Goal: Task Accomplishment & Management: Complete application form

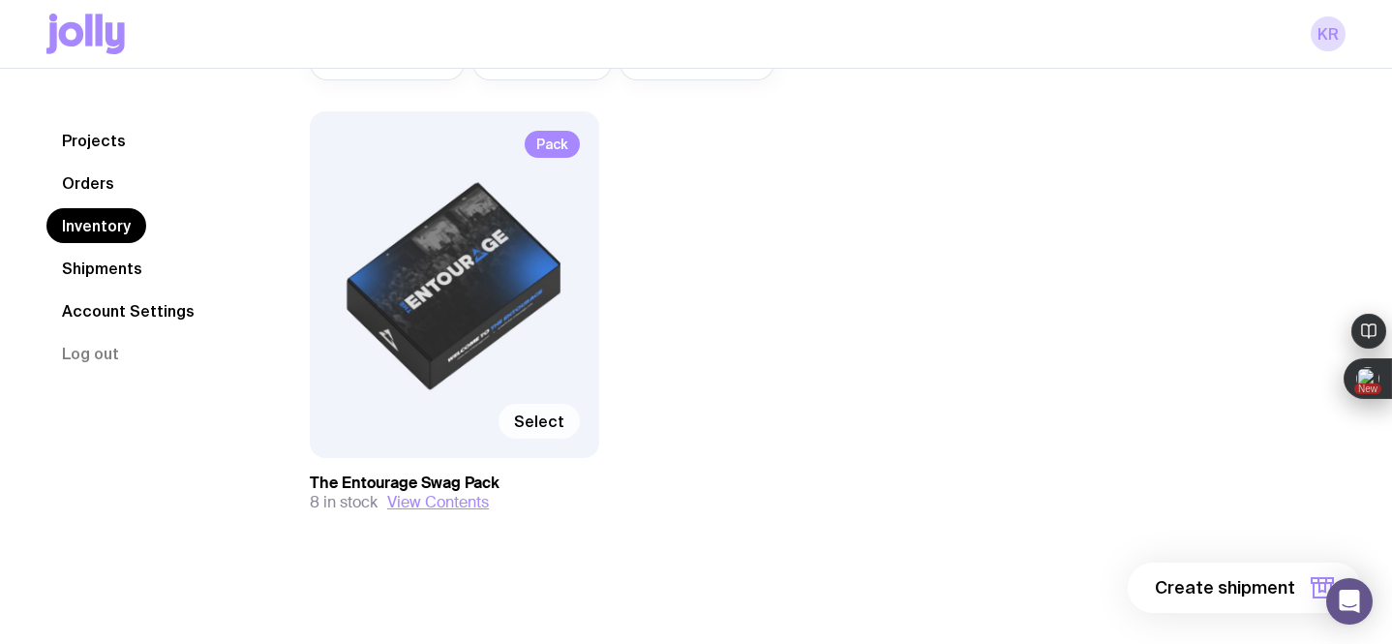
click at [538, 418] on span "Select" at bounding box center [539, 420] width 50 height 19
click at [0, 0] on input "Select" at bounding box center [0, 0] width 0 height 0
click at [1268, 579] on span "1 item" at bounding box center [1271, 587] width 48 height 23
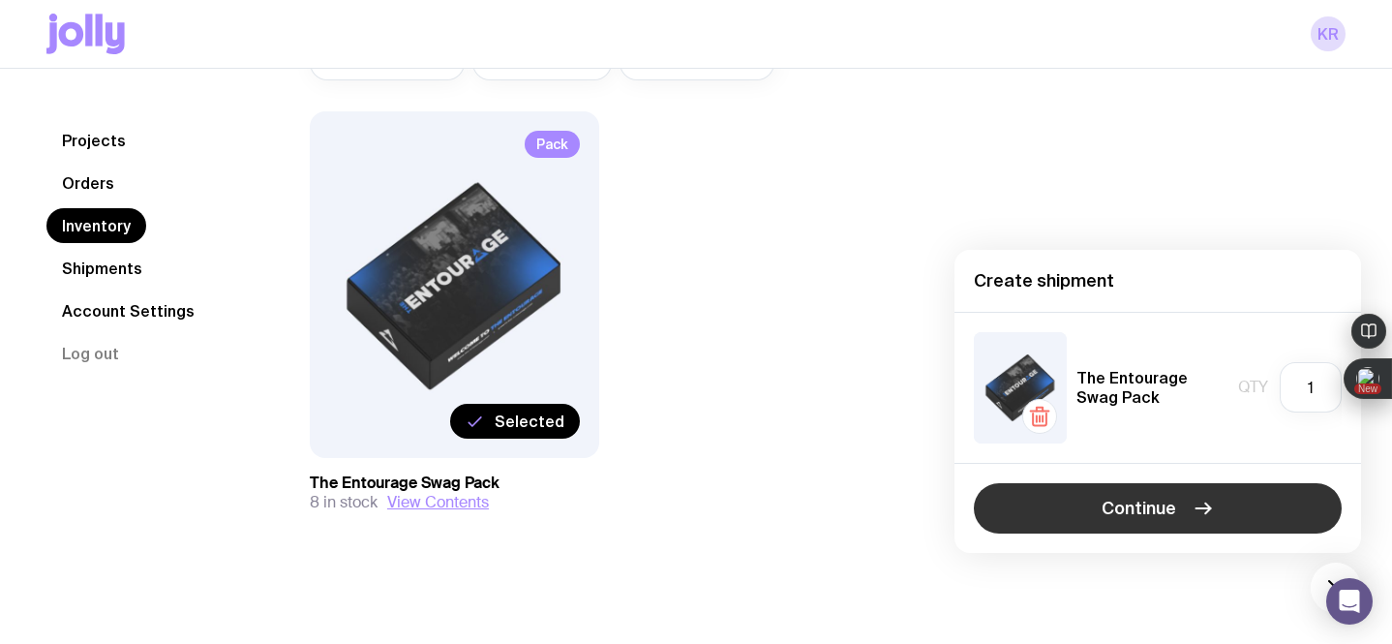
click at [1168, 506] on span "Continue" at bounding box center [1138, 508] width 75 height 23
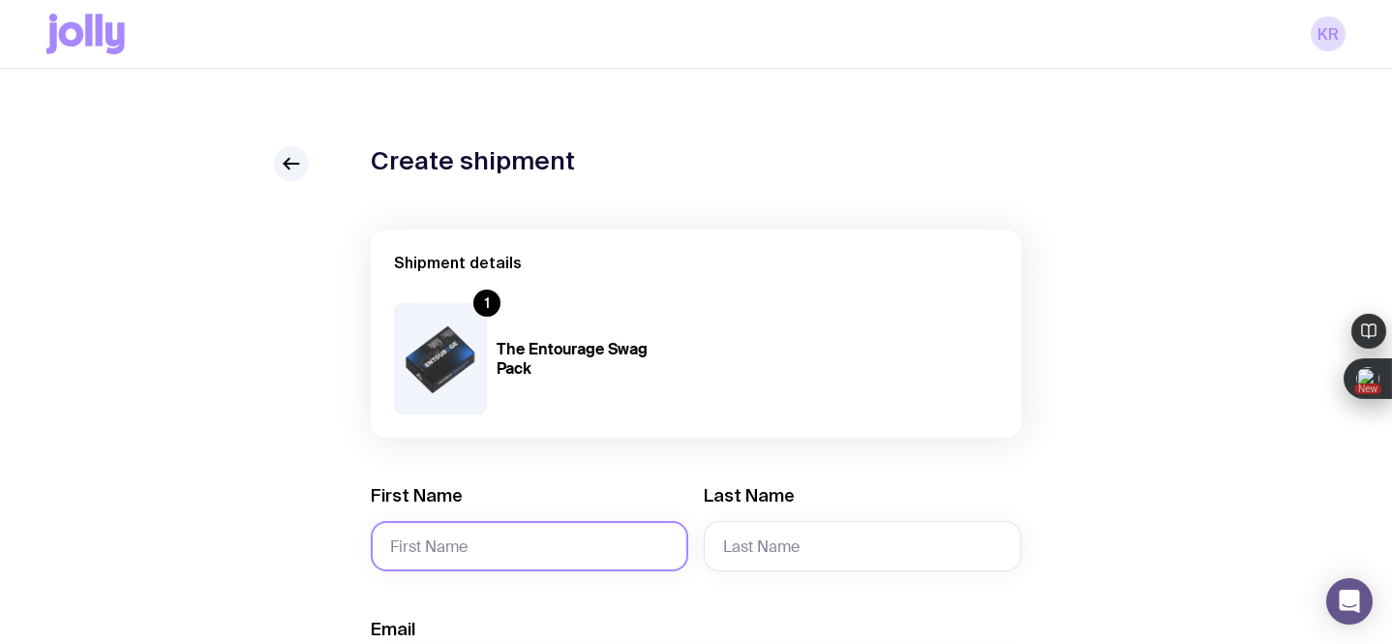
click at [452, 552] on input "First Name" at bounding box center [529, 546] width 317 height 50
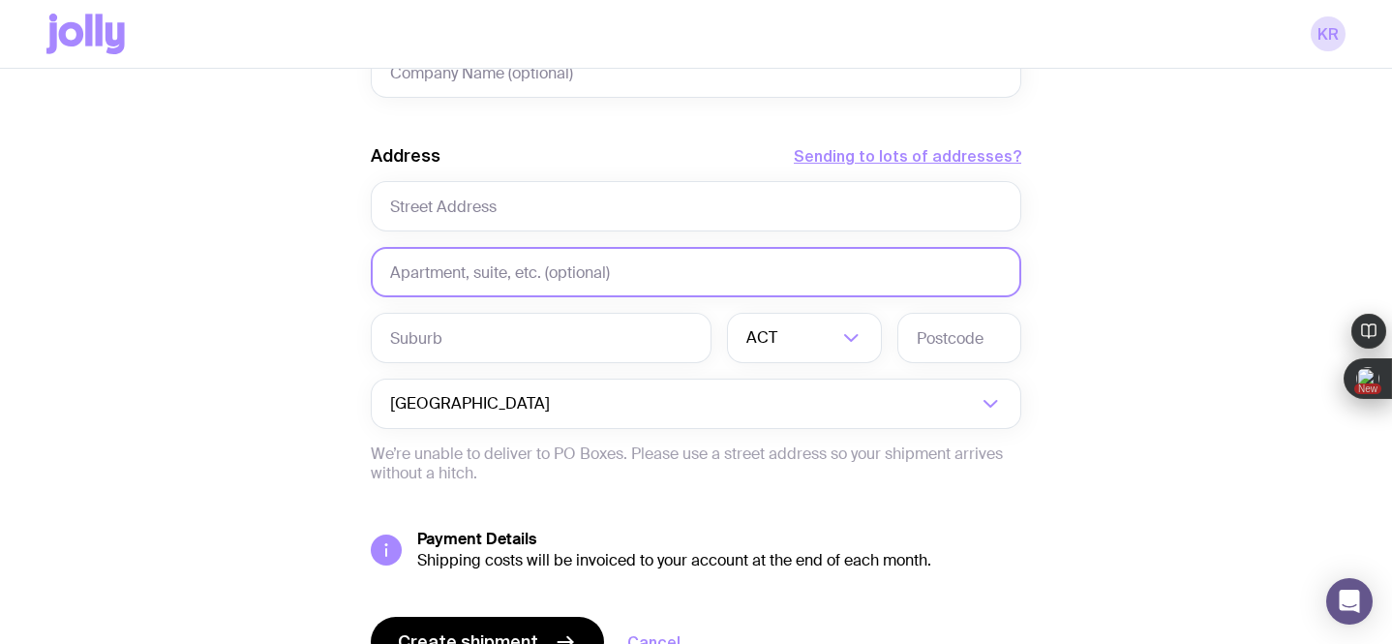
scroll to position [876, 0]
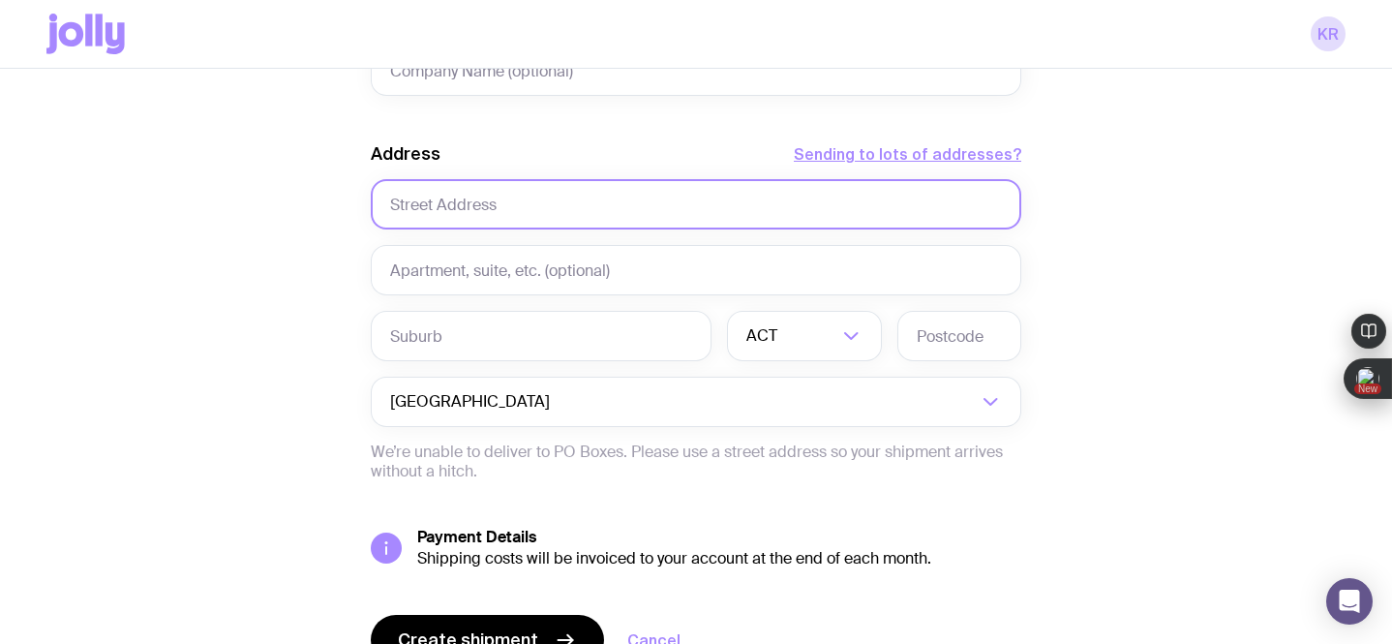
click at [497, 207] on input "text" at bounding box center [696, 204] width 650 height 50
paste input "3A/[STREET_ADDRESS]. Vic 3137"
drag, startPoint x: 719, startPoint y: 205, endPoint x: 587, endPoint y: 205, distance: 131.6
click at [587, 205] on input "3A/[STREET_ADDRESS]. Vic 3137" at bounding box center [696, 204] width 650 height 50
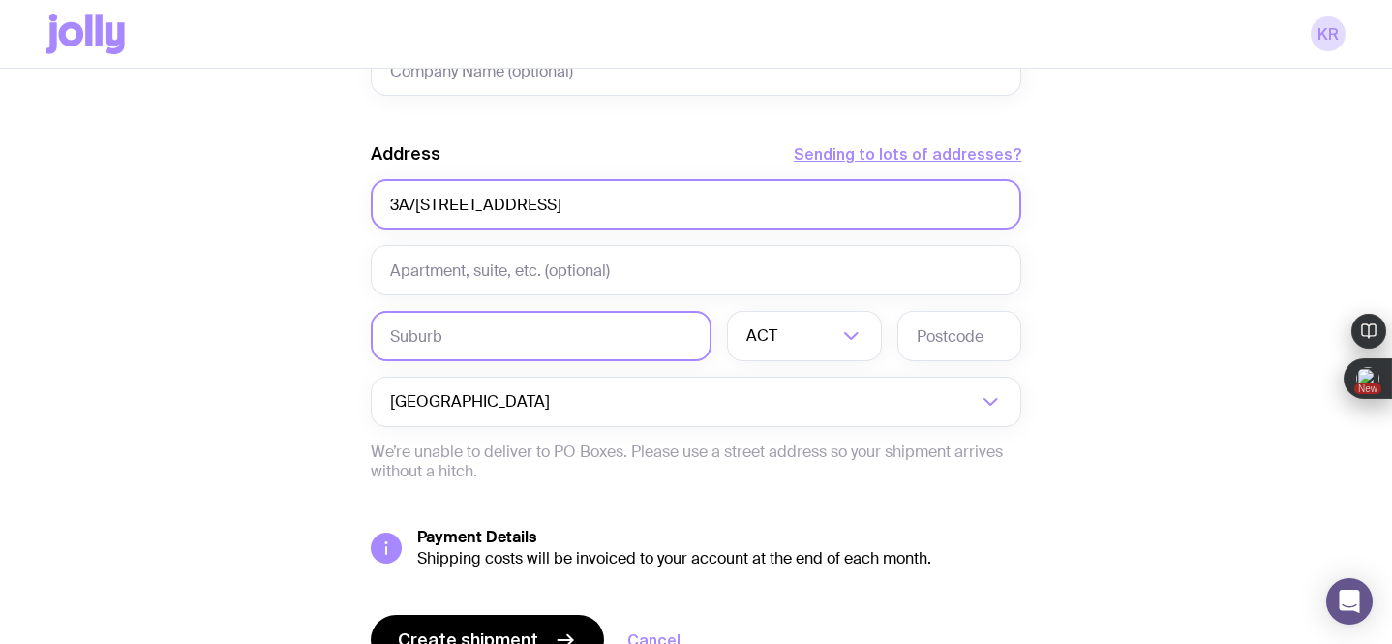
type input "3A/[STREET_ADDRESS]"
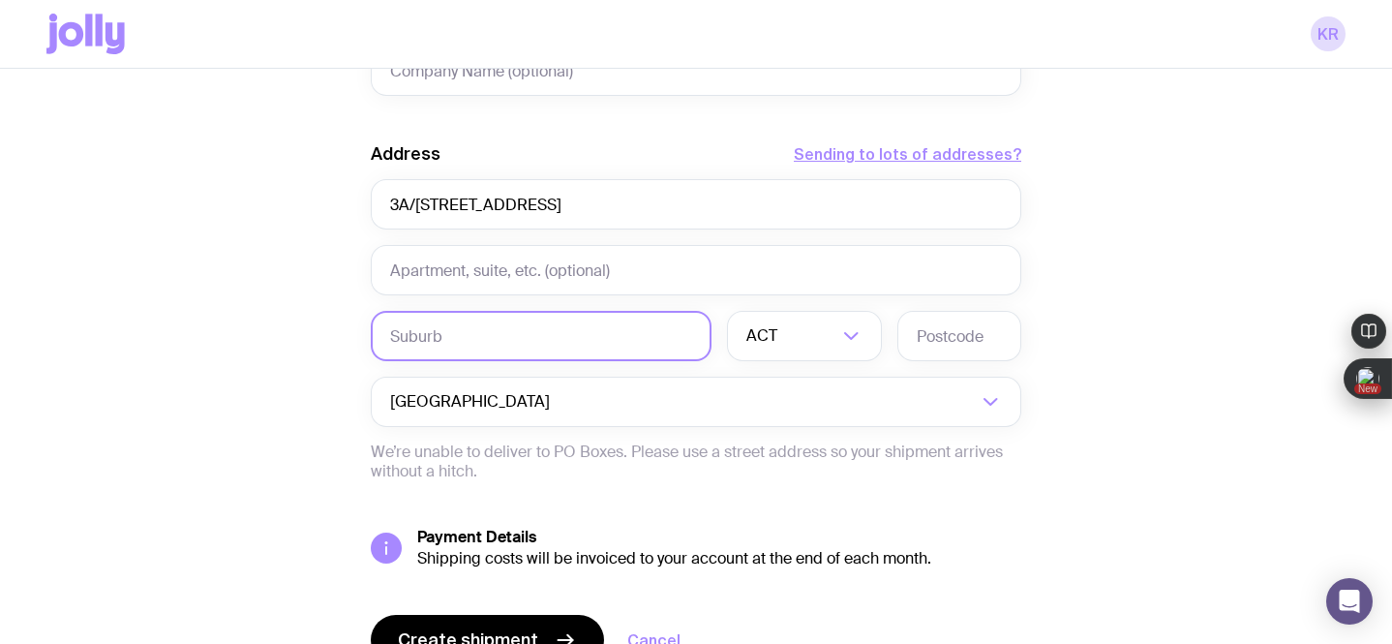
click at [475, 329] on input "text" at bounding box center [541, 336] width 341 height 50
paste input "3A/[STREET_ADDRESS]. Vic 3137"
drag, startPoint x: 581, startPoint y: 342, endPoint x: 376, endPoint y: 335, distance: 205.3
click at [376, 335] on input "3A/[STREET_ADDRESS]. Vic 3137" at bounding box center [541, 336] width 341 height 50
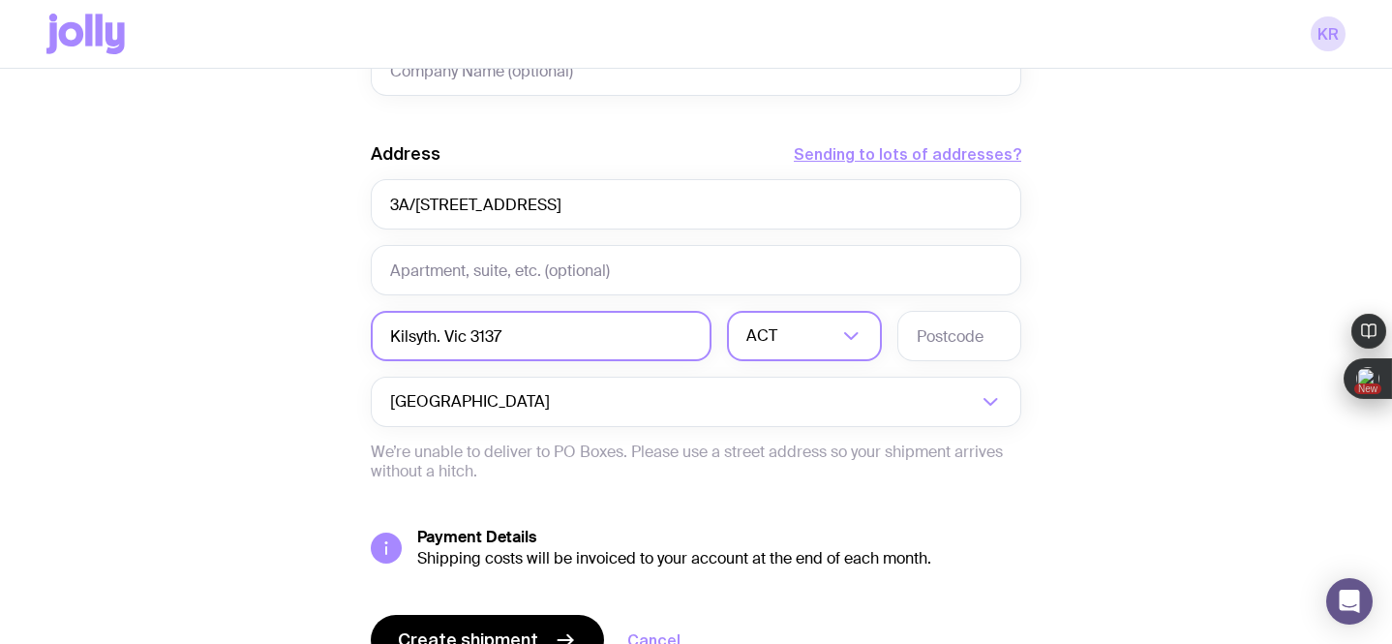
type input "Kilsyth. Vic 3137"
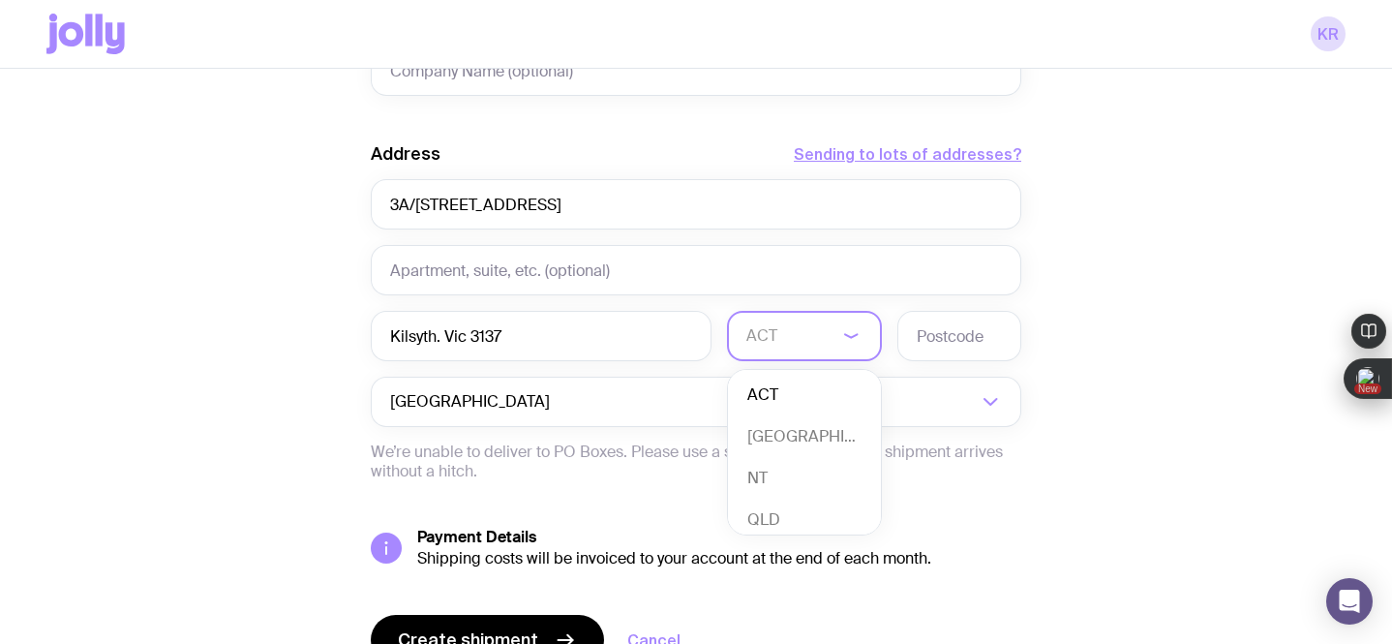
click at [815, 336] on input "Search for option" at bounding box center [791, 336] width 91 height 50
click at [801, 487] on li "VIC" at bounding box center [804, 495] width 153 height 42
click at [937, 343] on input "text" at bounding box center [959, 336] width 124 height 50
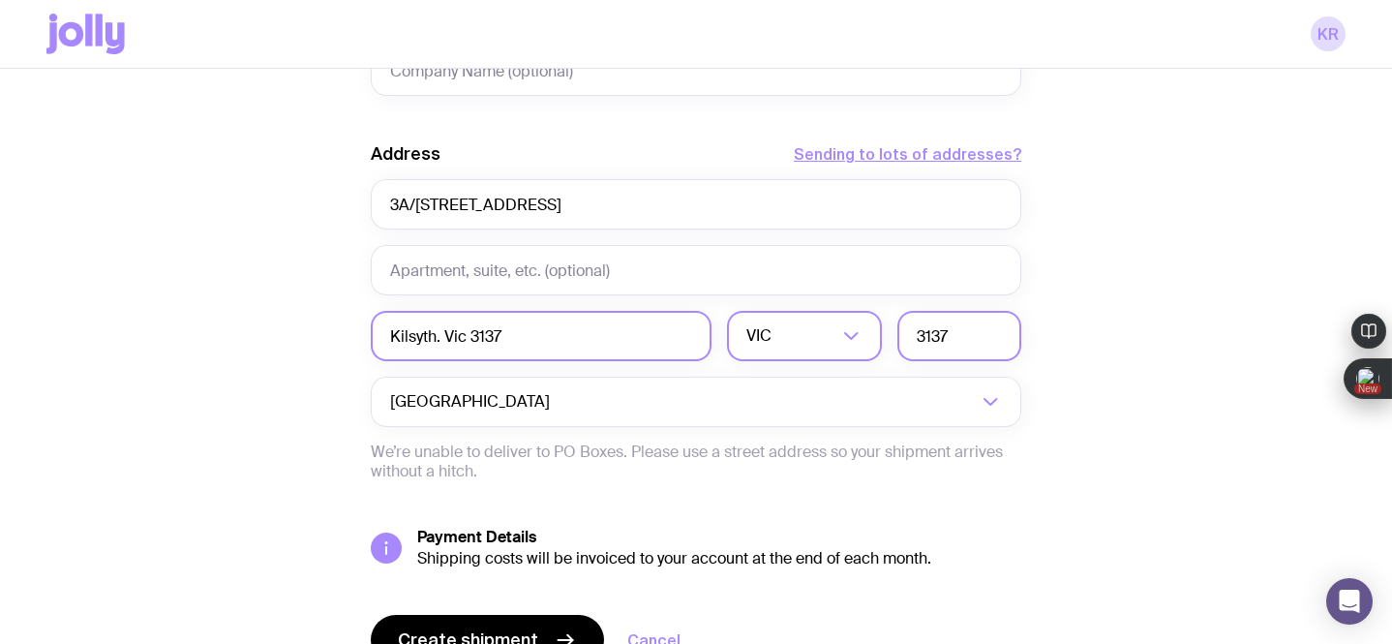
type input "3137"
drag, startPoint x: 572, startPoint y: 321, endPoint x: 446, endPoint y: 327, distance: 126.0
click at [446, 327] on input "Kilsyth. Vic 3137" at bounding box center [541, 336] width 341 height 50
click at [523, 340] on input "Kilsyth. Vic 3137" at bounding box center [541, 336] width 341 height 50
drag, startPoint x: 523, startPoint y: 340, endPoint x: 437, endPoint y: 335, distance: 86.3
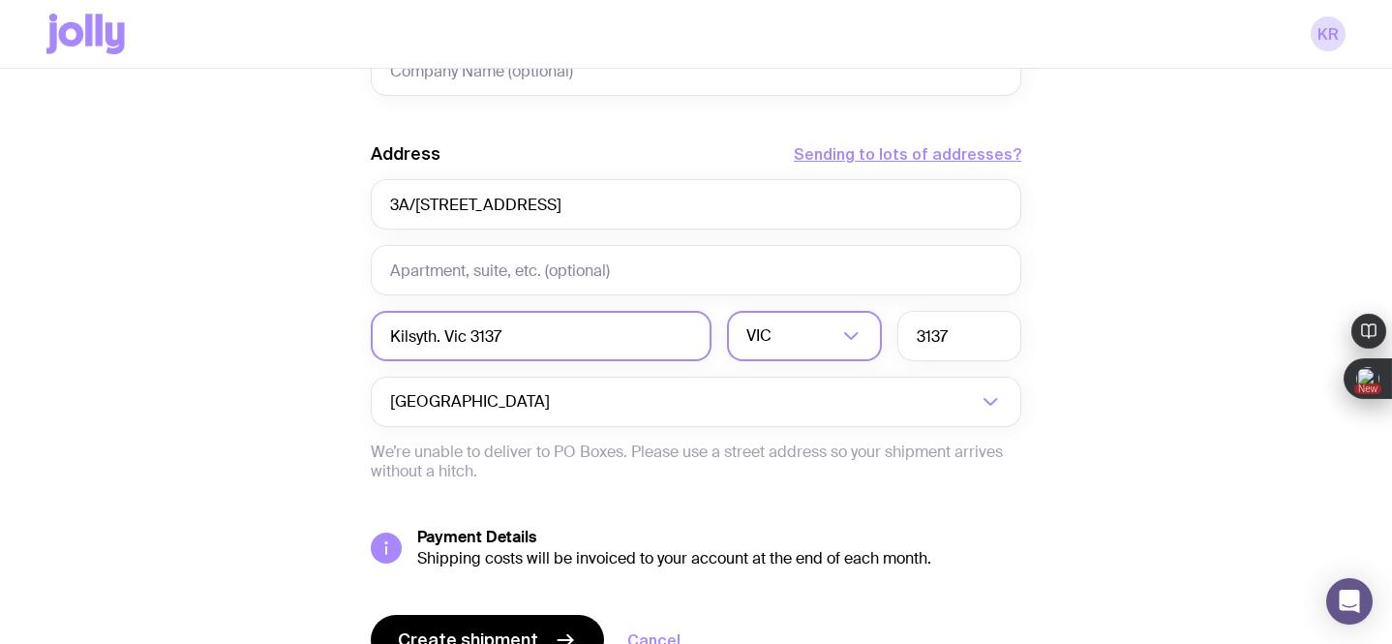
click at [437, 336] on input "Kilsyth. Vic 3137" at bounding box center [541, 336] width 341 height 50
type input "Kilsyth"
click at [304, 369] on div "Create shipment Shipment details 1 The Entourage Swag Pack First Name Required …" at bounding box center [695, 6] width 1299 height 1472
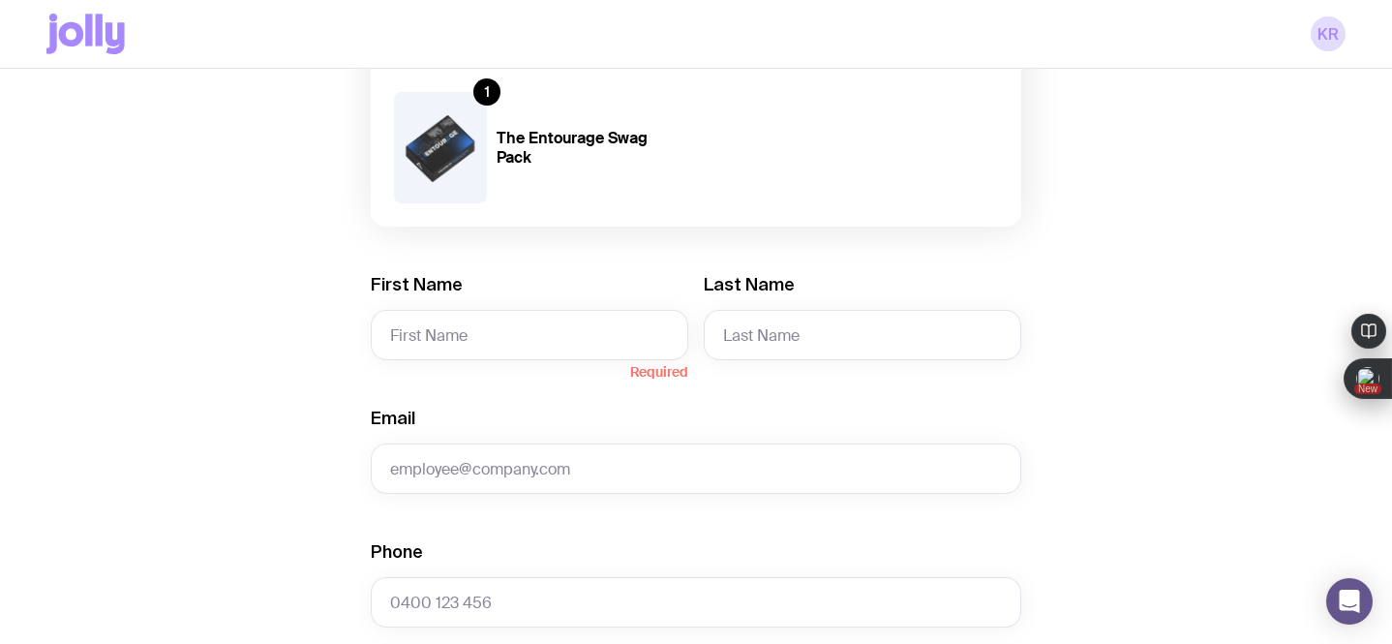
scroll to position [229, 0]
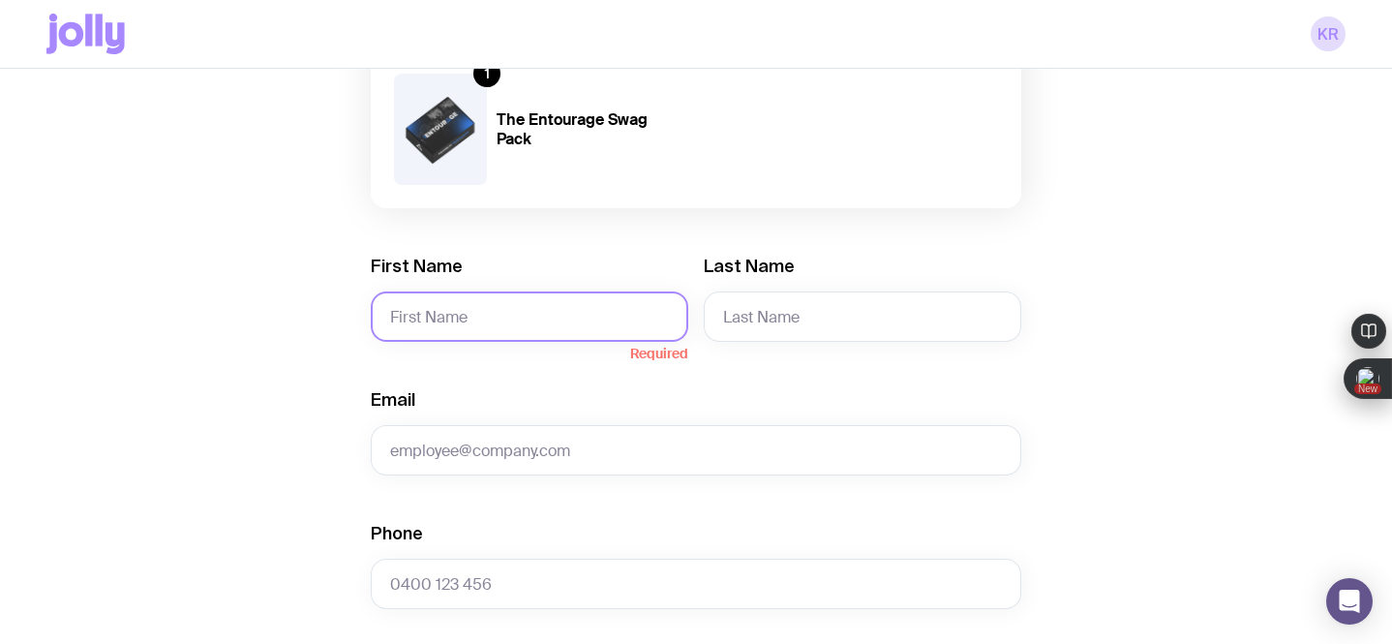
click at [545, 323] on input "First Name" at bounding box center [529, 316] width 317 height 50
paste input "[PERSON_NAME]"
drag, startPoint x: 545, startPoint y: 323, endPoint x: 433, endPoint y: 323, distance: 112.3
click at [433, 323] on input "[PERSON_NAME]" at bounding box center [529, 316] width 317 height 50
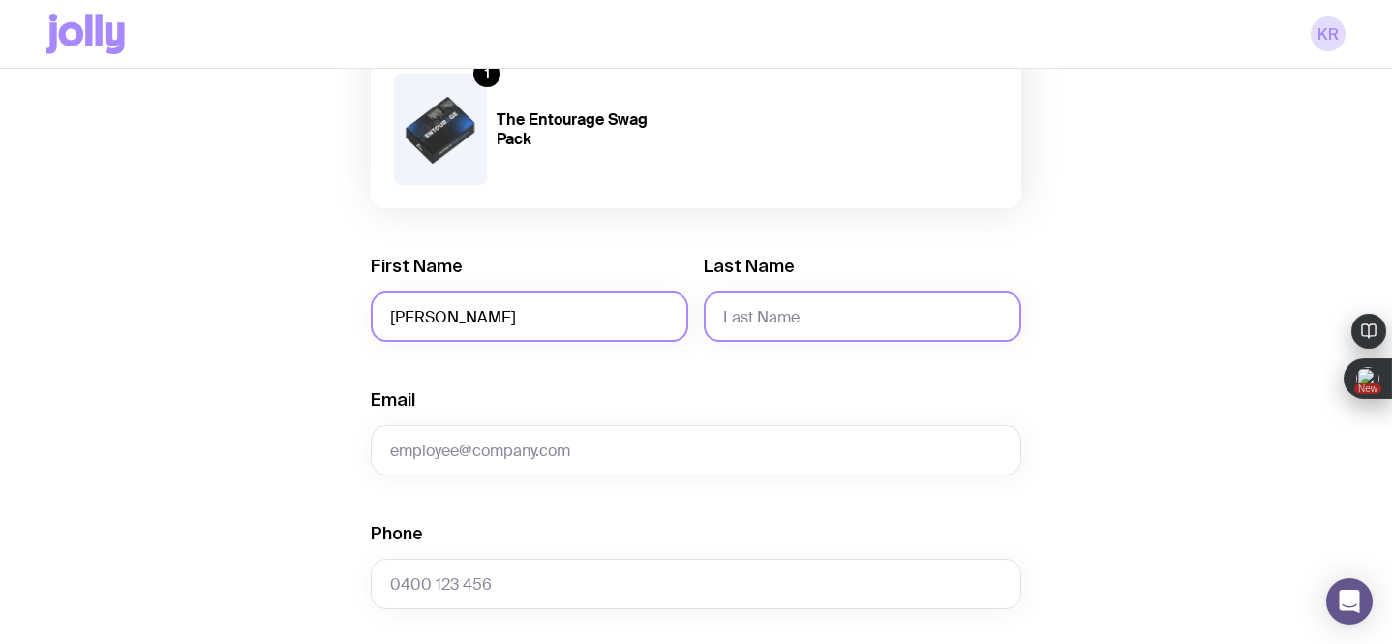
type input "[PERSON_NAME]"
click at [744, 318] on input "Last Name" at bounding box center [862, 316] width 317 height 50
paste input "[PERSON_NAME]"
drag, startPoint x: 769, startPoint y: 317, endPoint x: 696, endPoint y: 315, distance: 73.6
click at [696, 315] on div "First Name [PERSON_NAME] Last Name [PERSON_NAME]" at bounding box center [696, 298] width 650 height 87
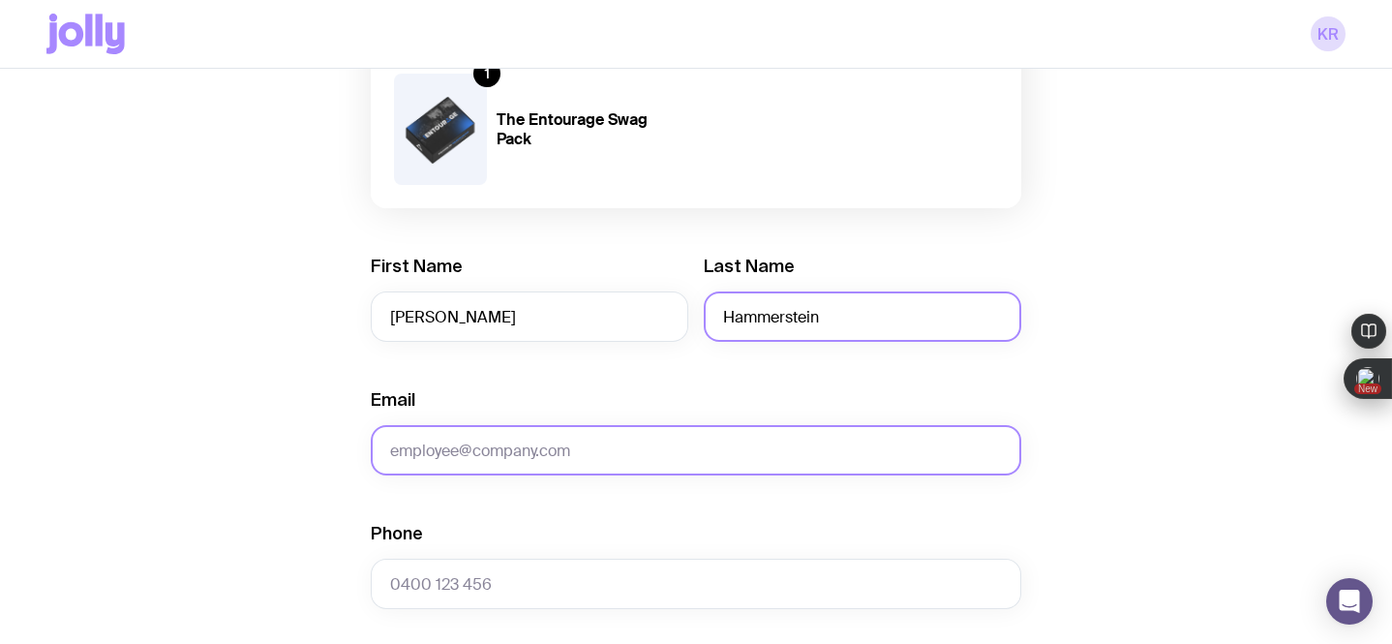
type input "Hammerstein"
click at [439, 443] on input "Email" at bounding box center [696, 450] width 650 height 50
paste input "[PERSON_NAME][EMAIL_ADDRESS][DOMAIN_NAME]"
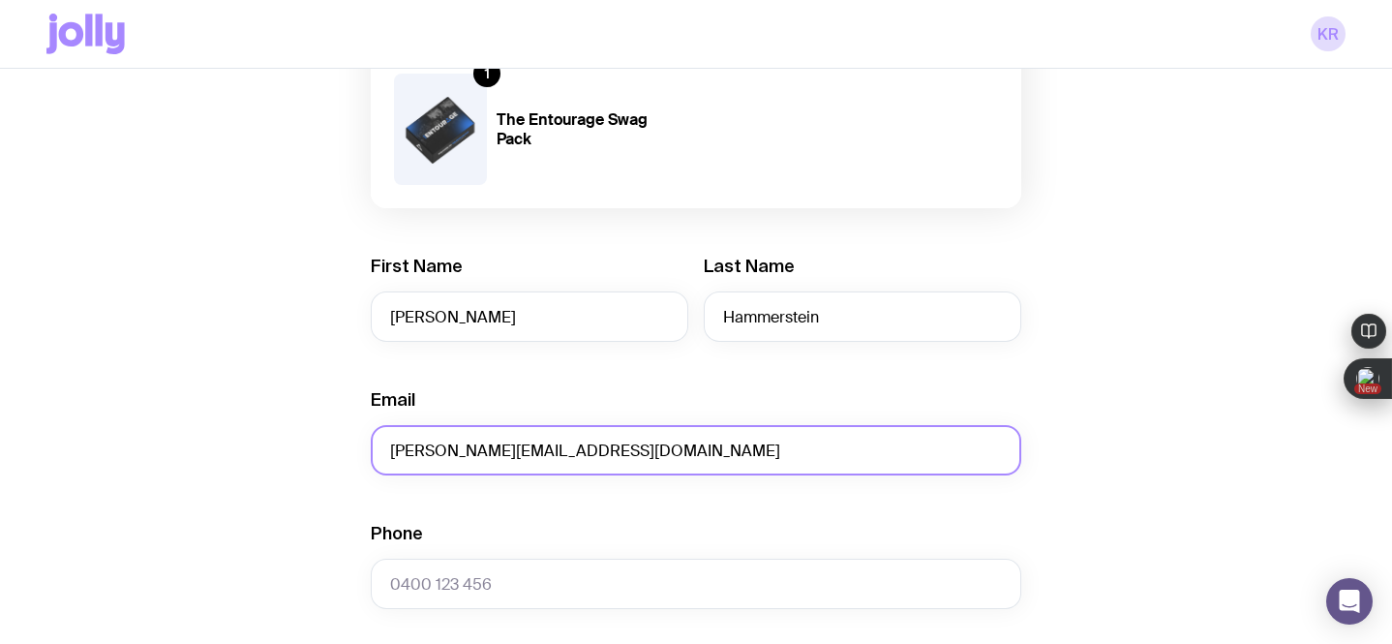
scroll to position [467, 0]
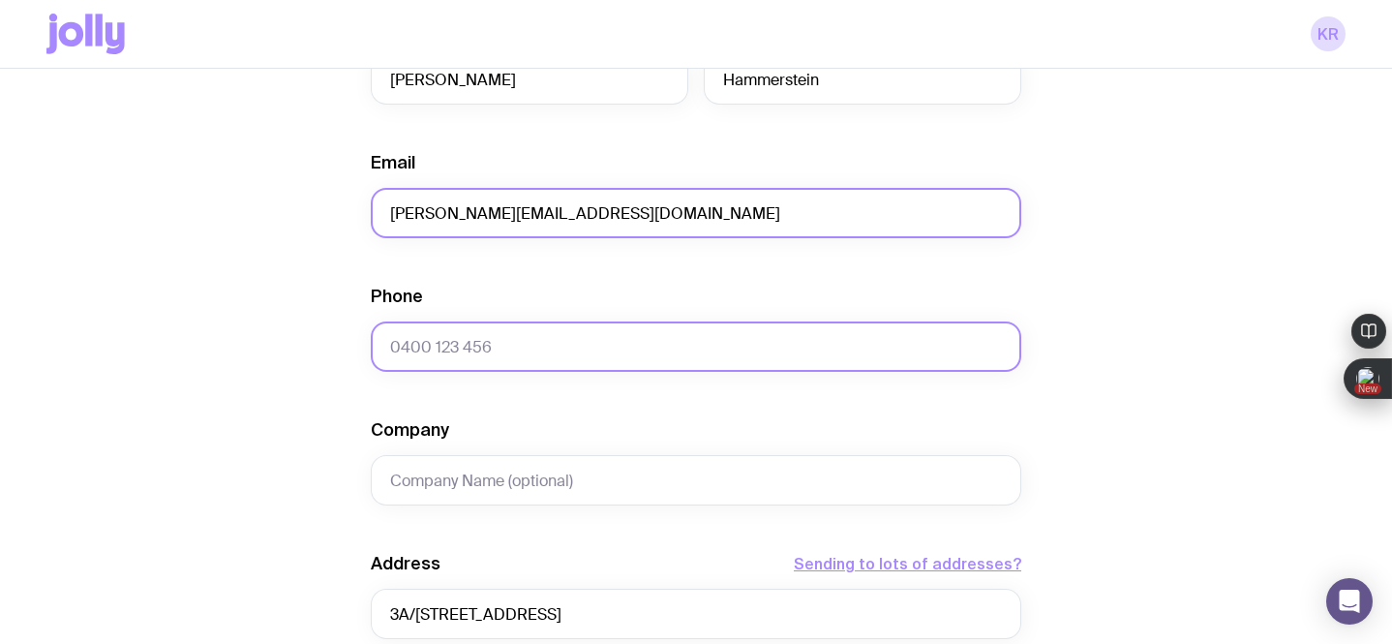
type input "[PERSON_NAME][EMAIL_ADDRESS][DOMAIN_NAME]"
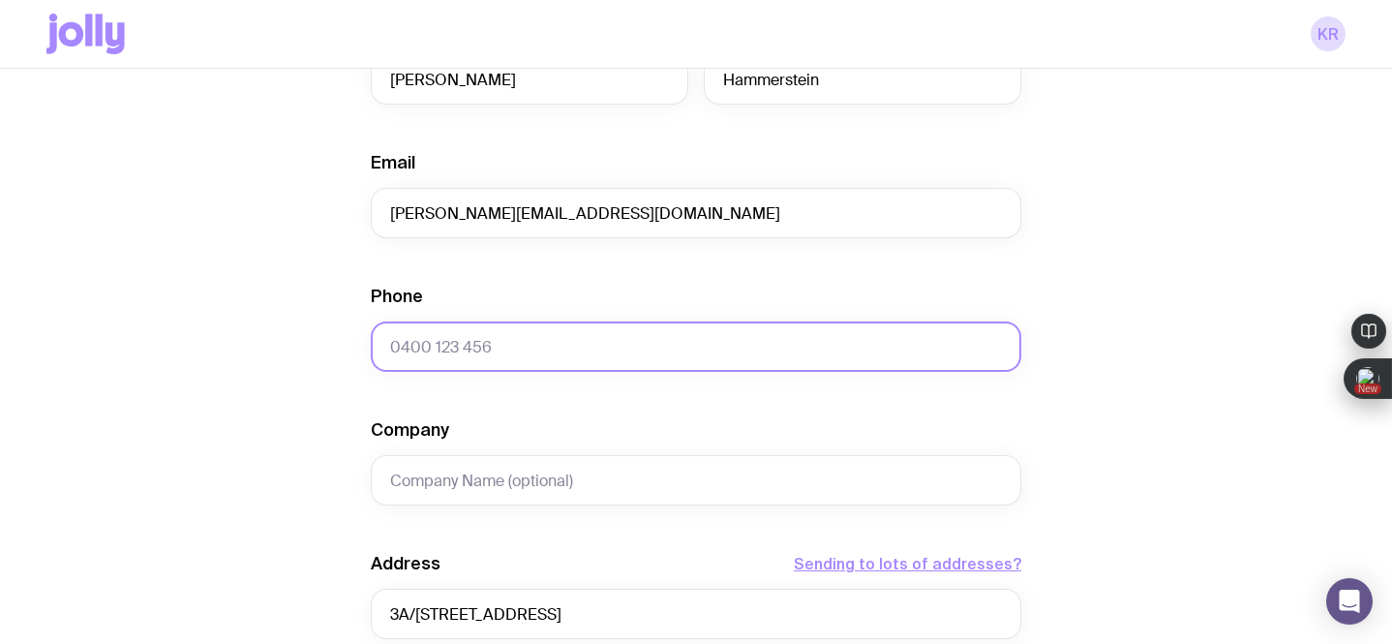
click at [422, 357] on input "Phone" at bounding box center [696, 346] width 650 height 50
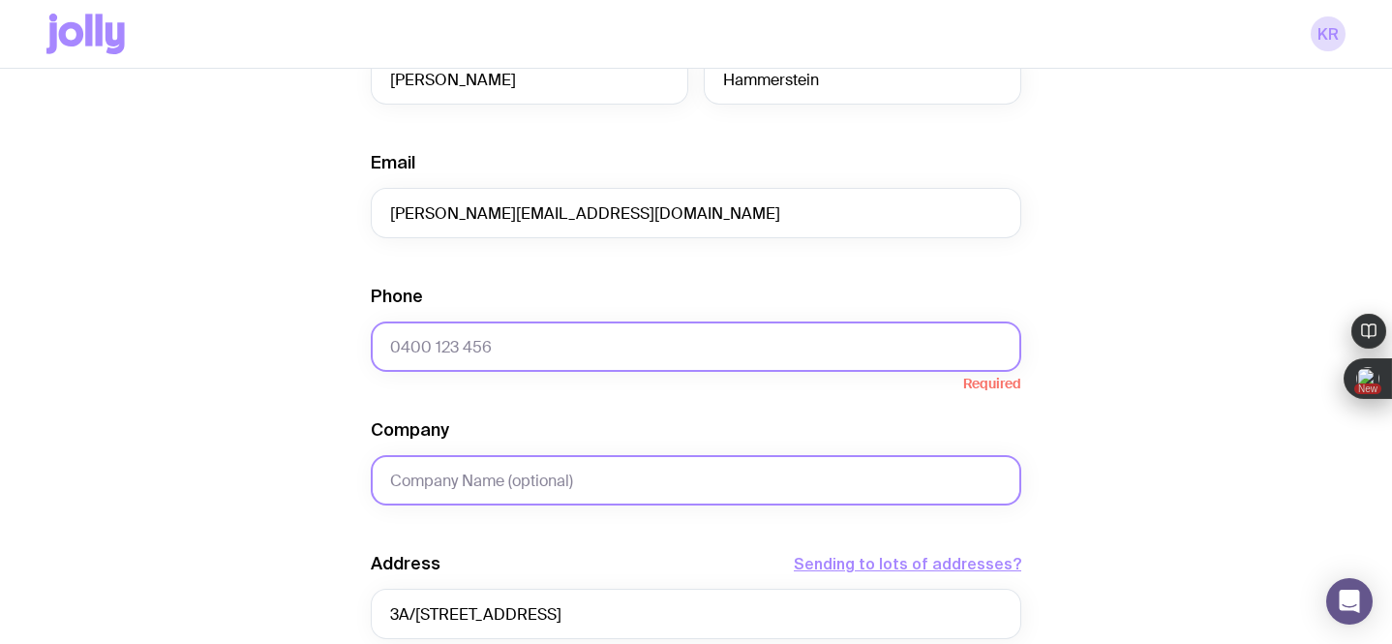
paste input "458 120 376"
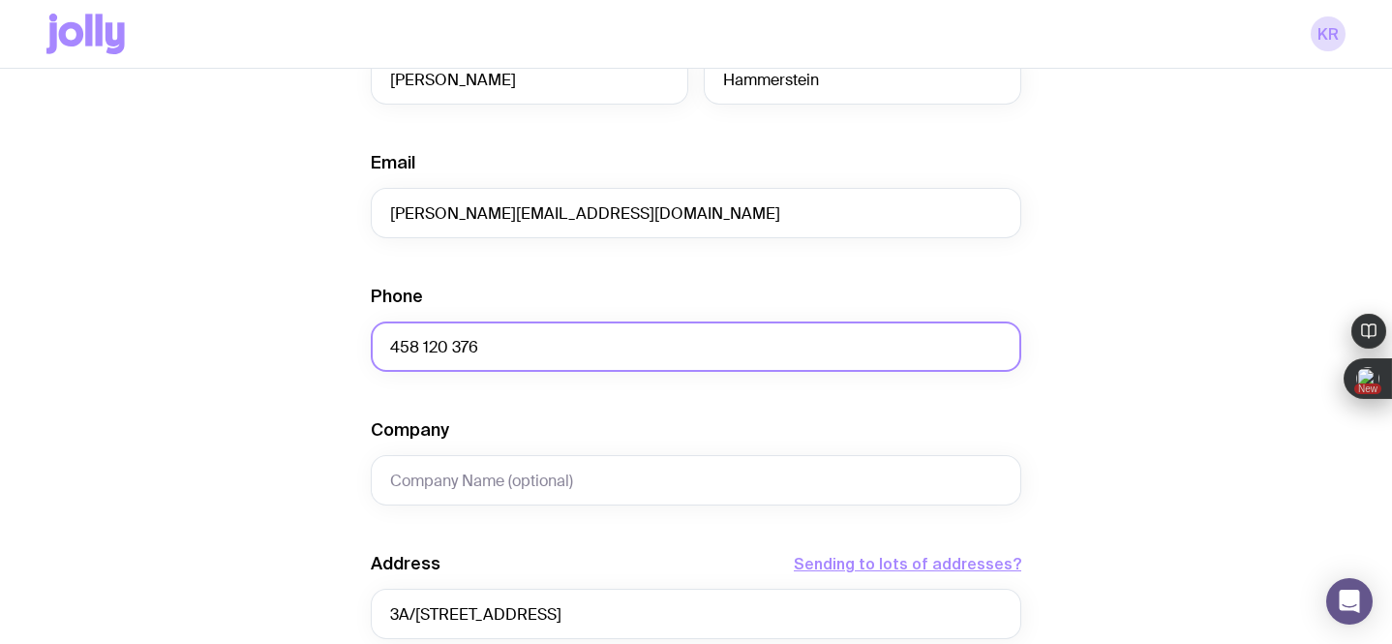
click at [389, 352] on input "458 120 376" at bounding box center [696, 346] width 650 height 50
type input "0458 120 376"
click at [1210, 405] on div "Create shipment Shipment details 1 The Entourage Swag Pack First Name [PERSON_N…" at bounding box center [695, 416] width 1299 height 1472
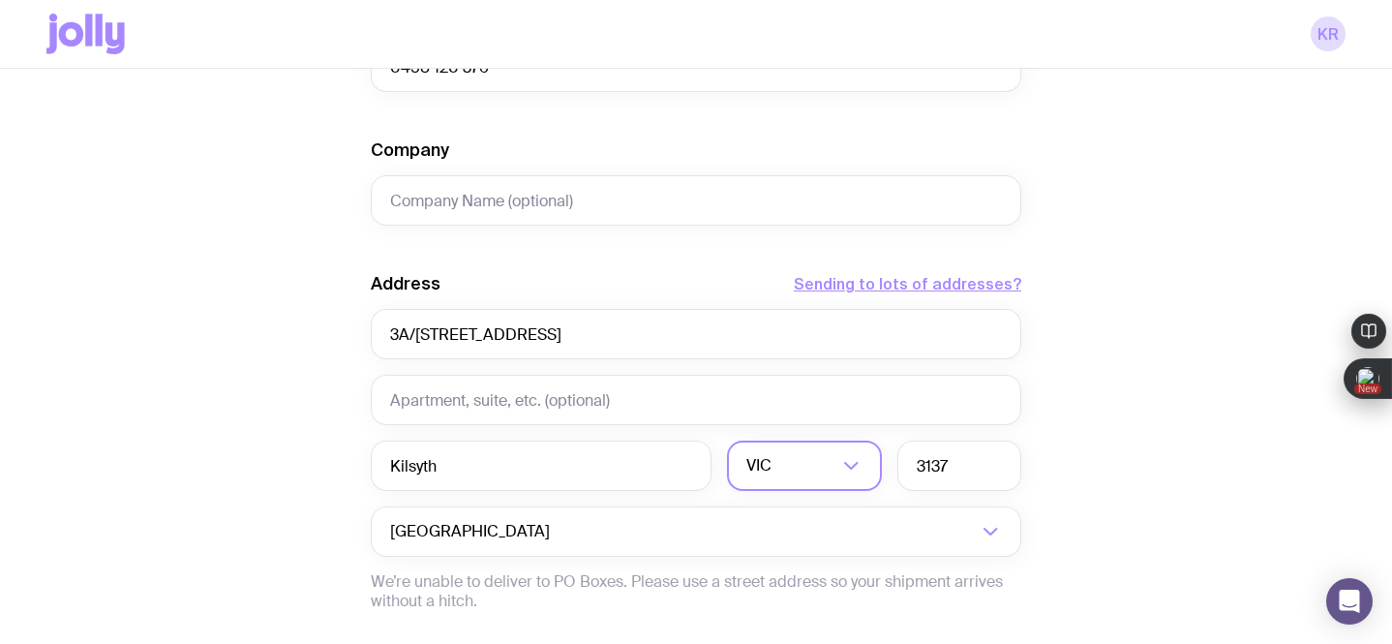
scroll to position [975, 0]
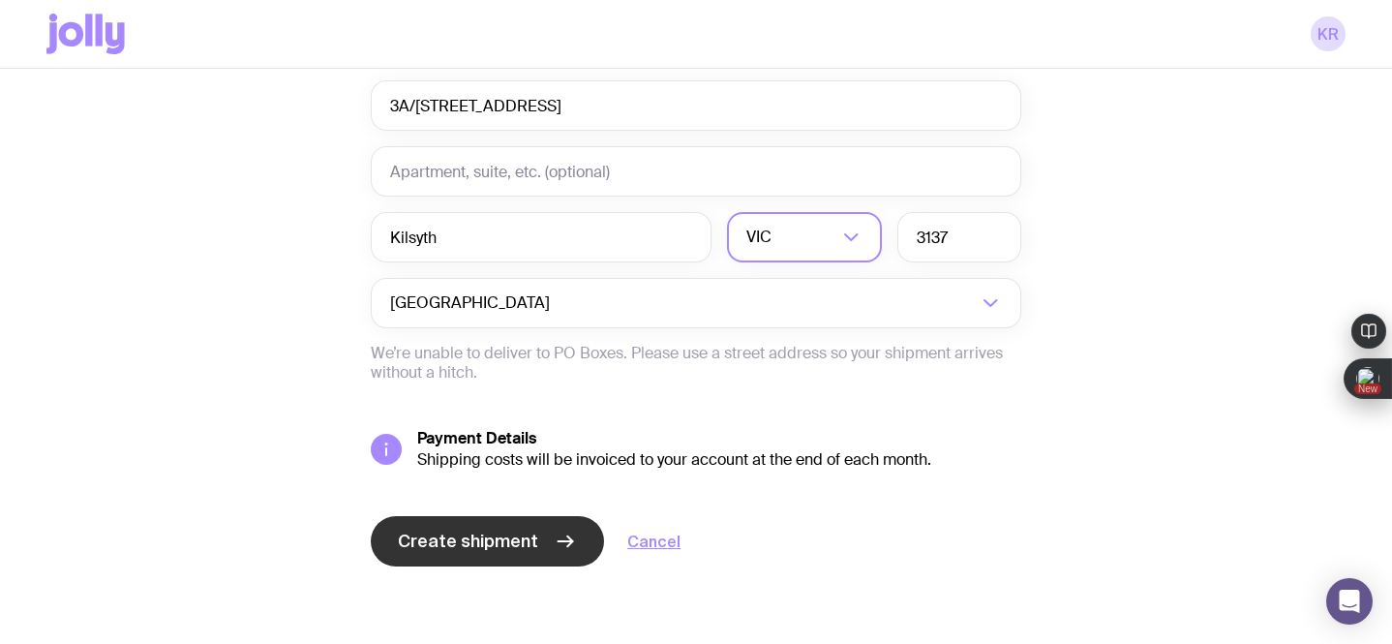
click at [510, 548] on span "Create shipment" at bounding box center [468, 540] width 140 height 23
